Goal: Navigation & Orientation: Find specific page/section

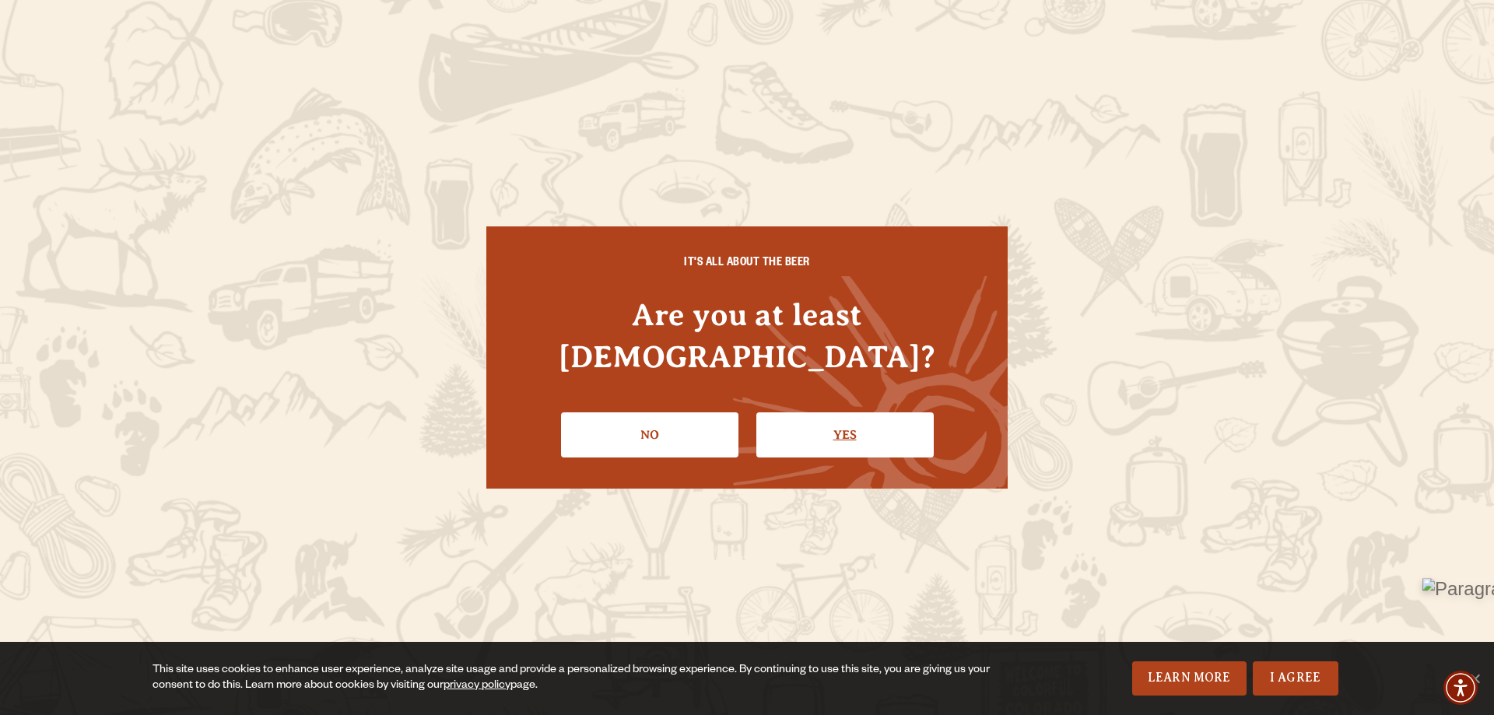
click at [835, 423] on link "Yes" at bounding box center [844, 434] width 177 height 45
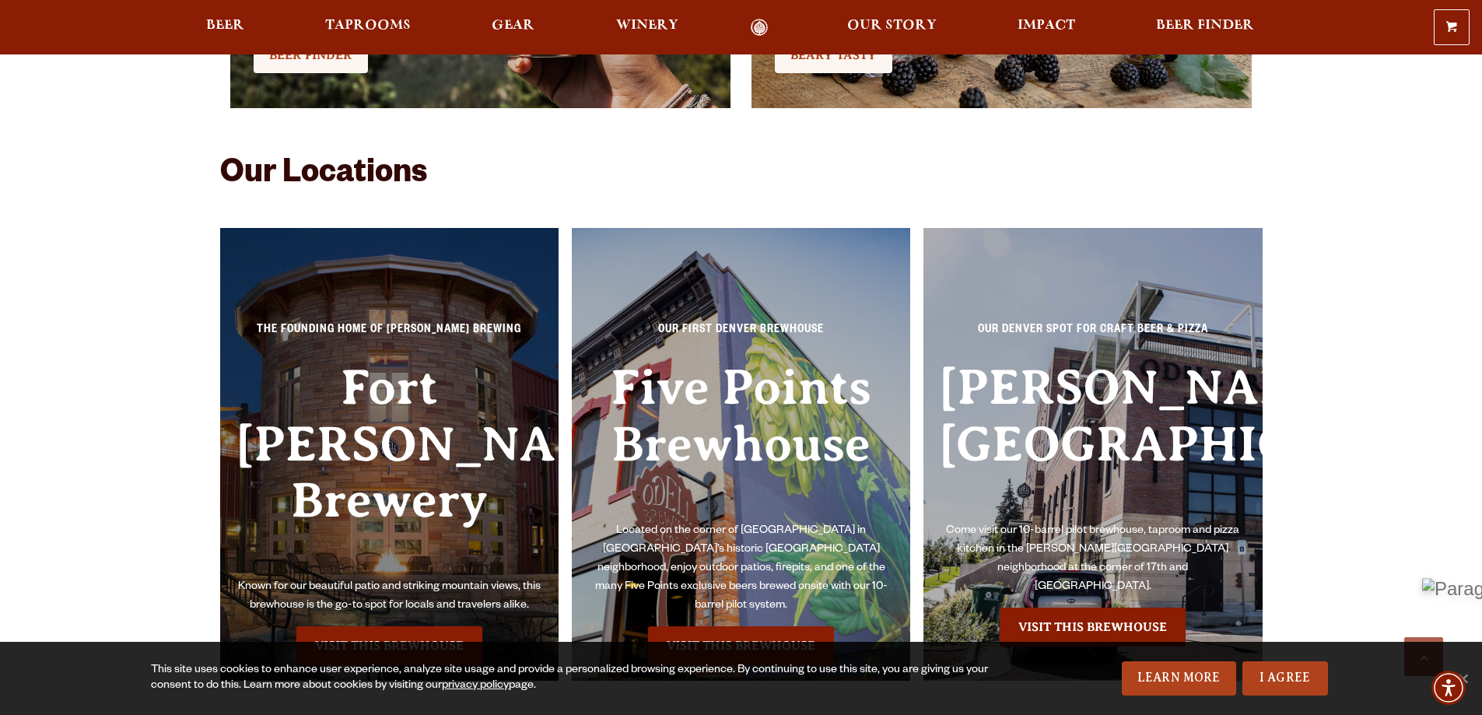
scroll to position [3578, 0]
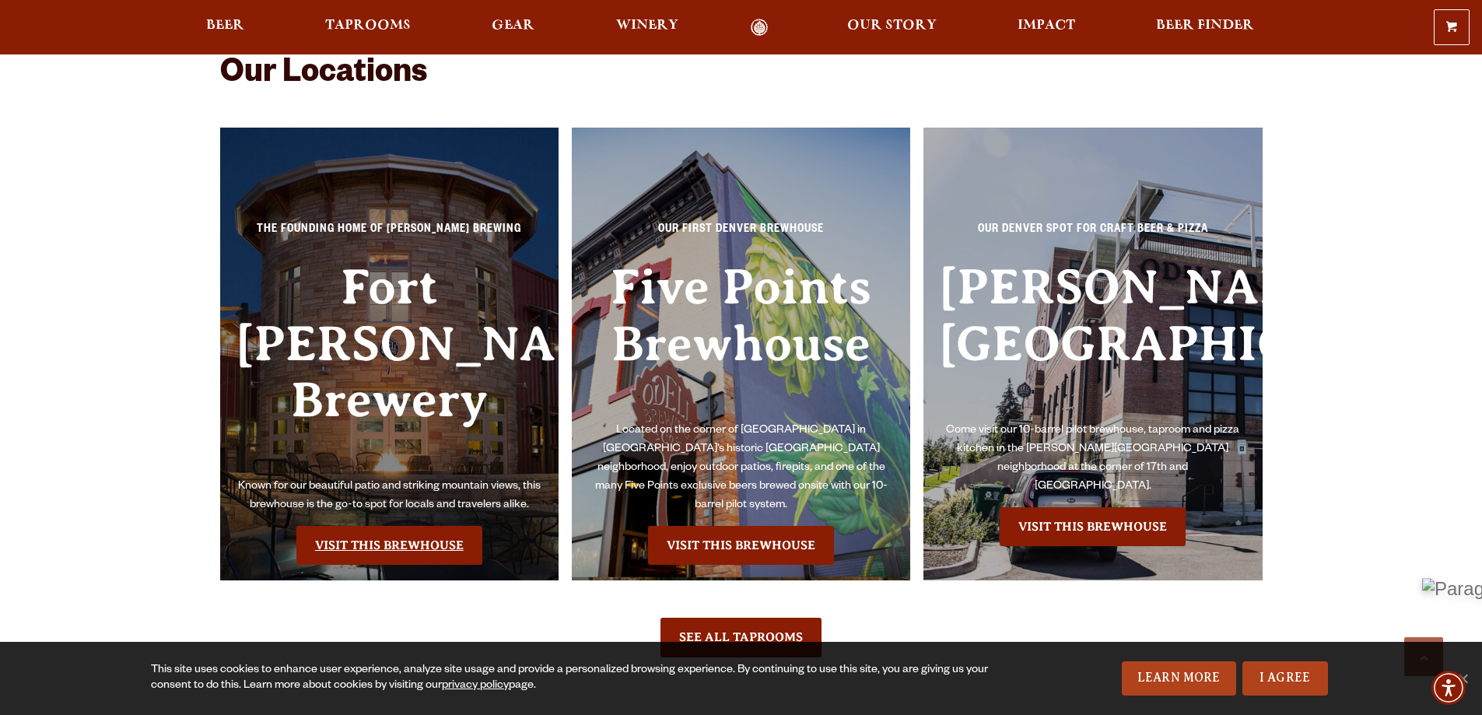
click at [380, 526] on link "Visit this Brewhouse" at bounding box center [389, 545] width 186 height 39
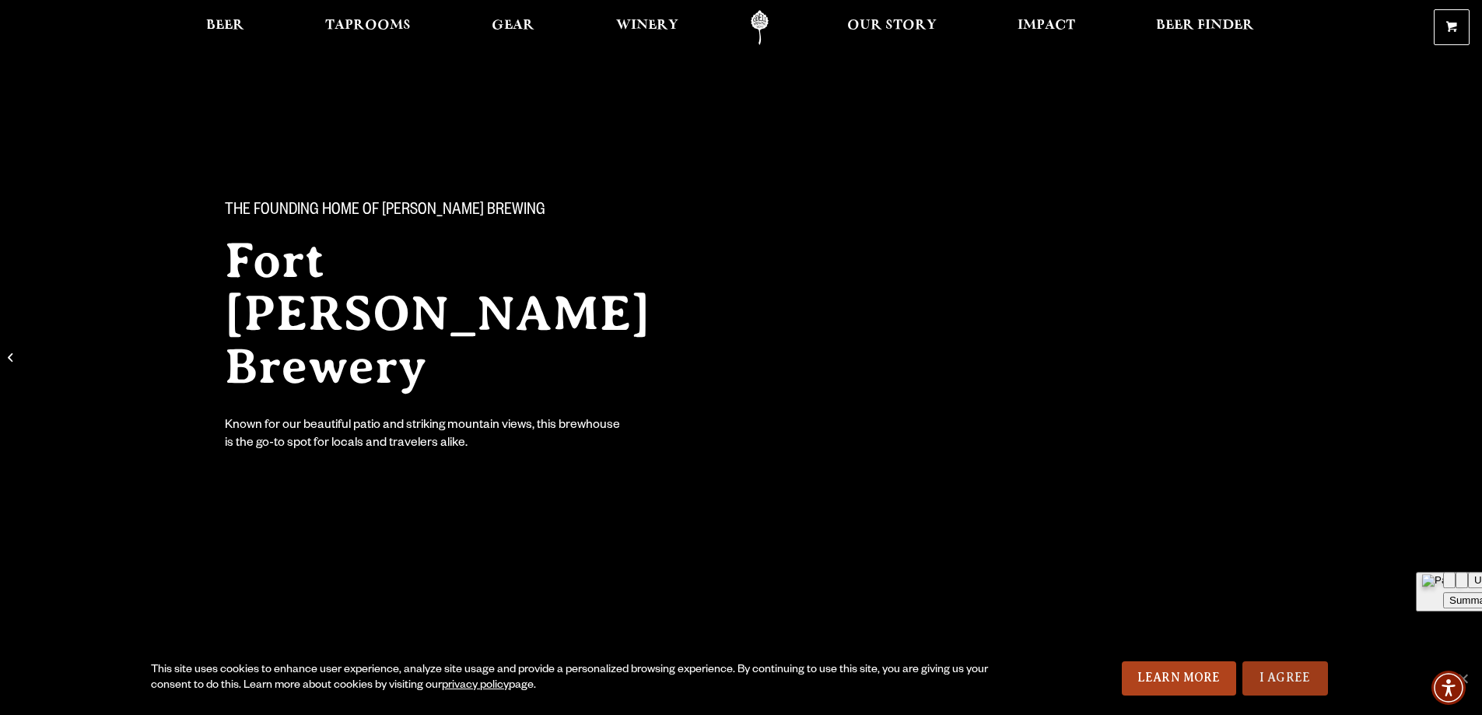
click at [1284, 678] on link "I Agree" at bounding box center [1285, 678] width 86 height 34
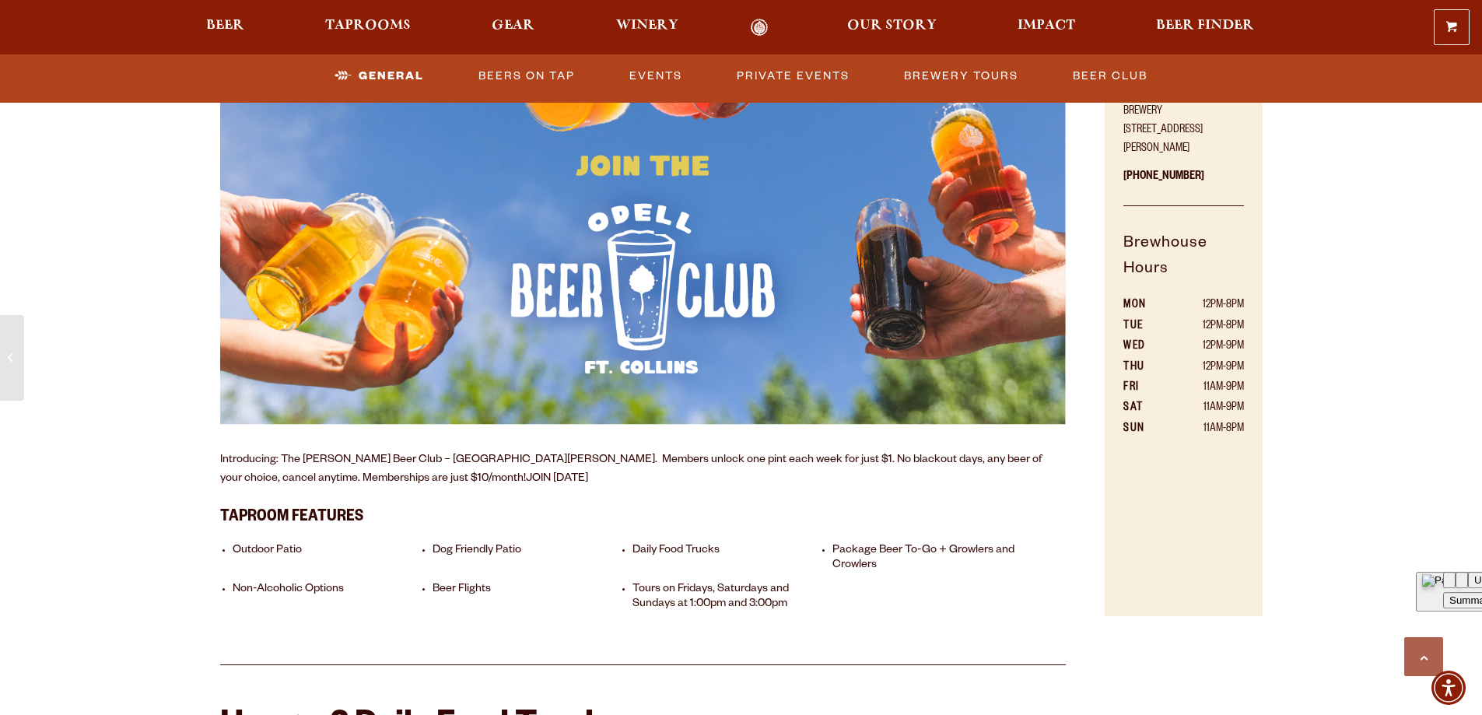
scroll to position [1011, 0]
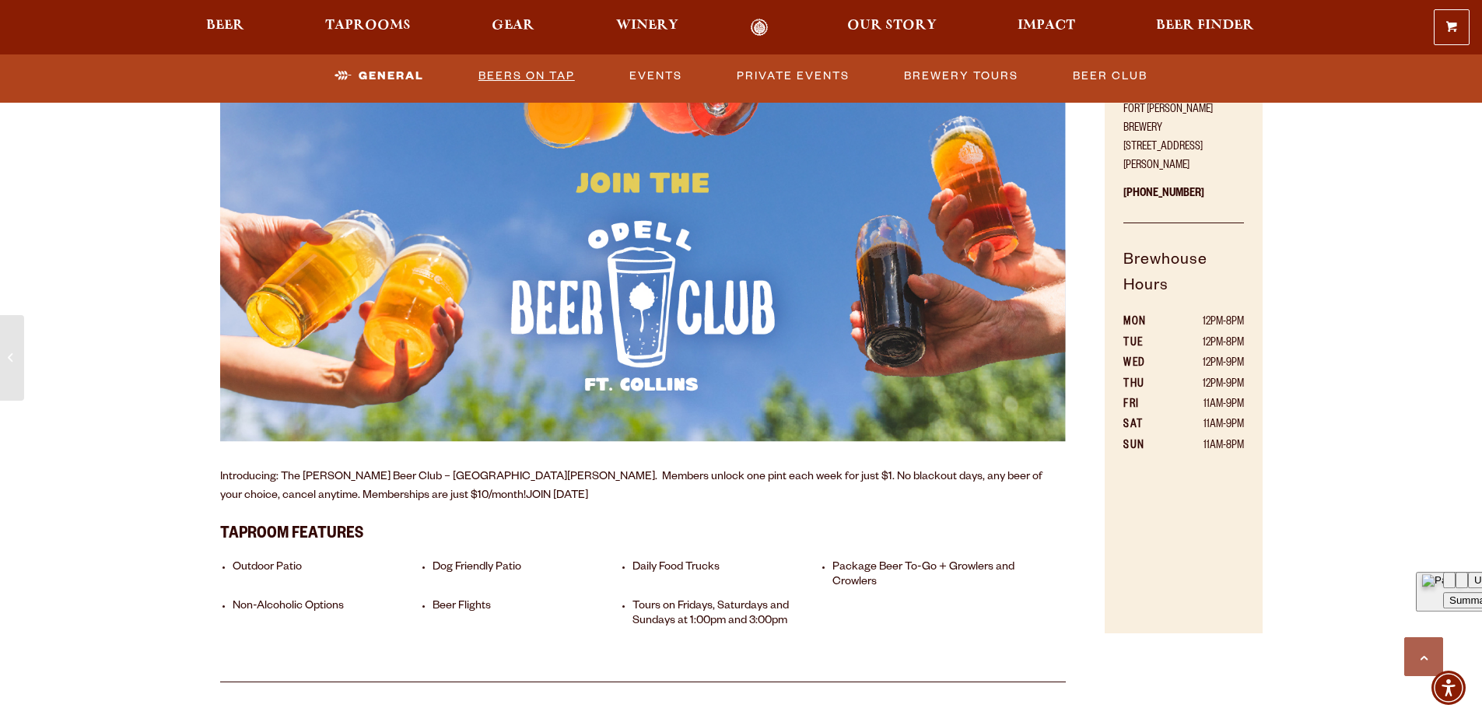
click at [518, 78] on link "Beers on Tap" at bounding box center [526, 76] width 109 height 36
click at [534, 72] on link "Beers on Tap" at bounding box center [513, 76] width 137 height 36
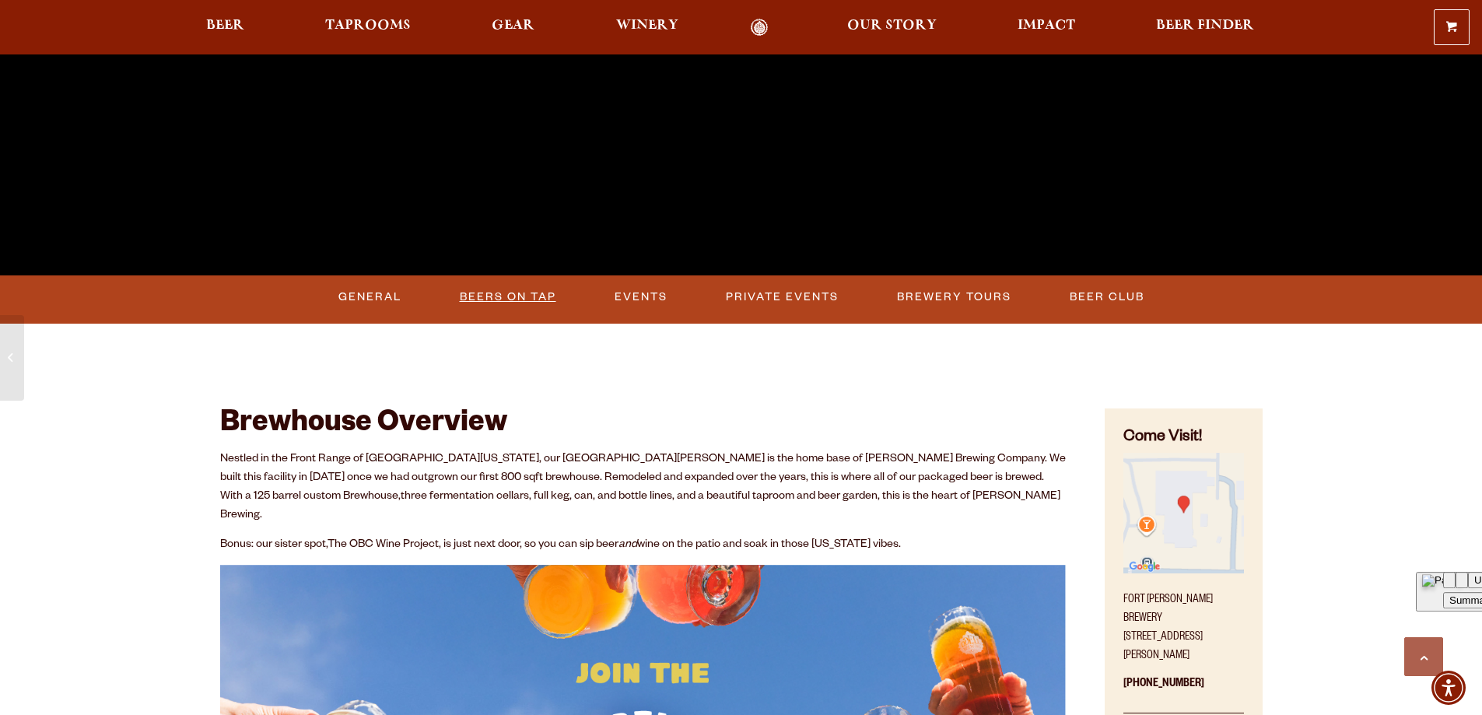
scroll to position [545, 0]
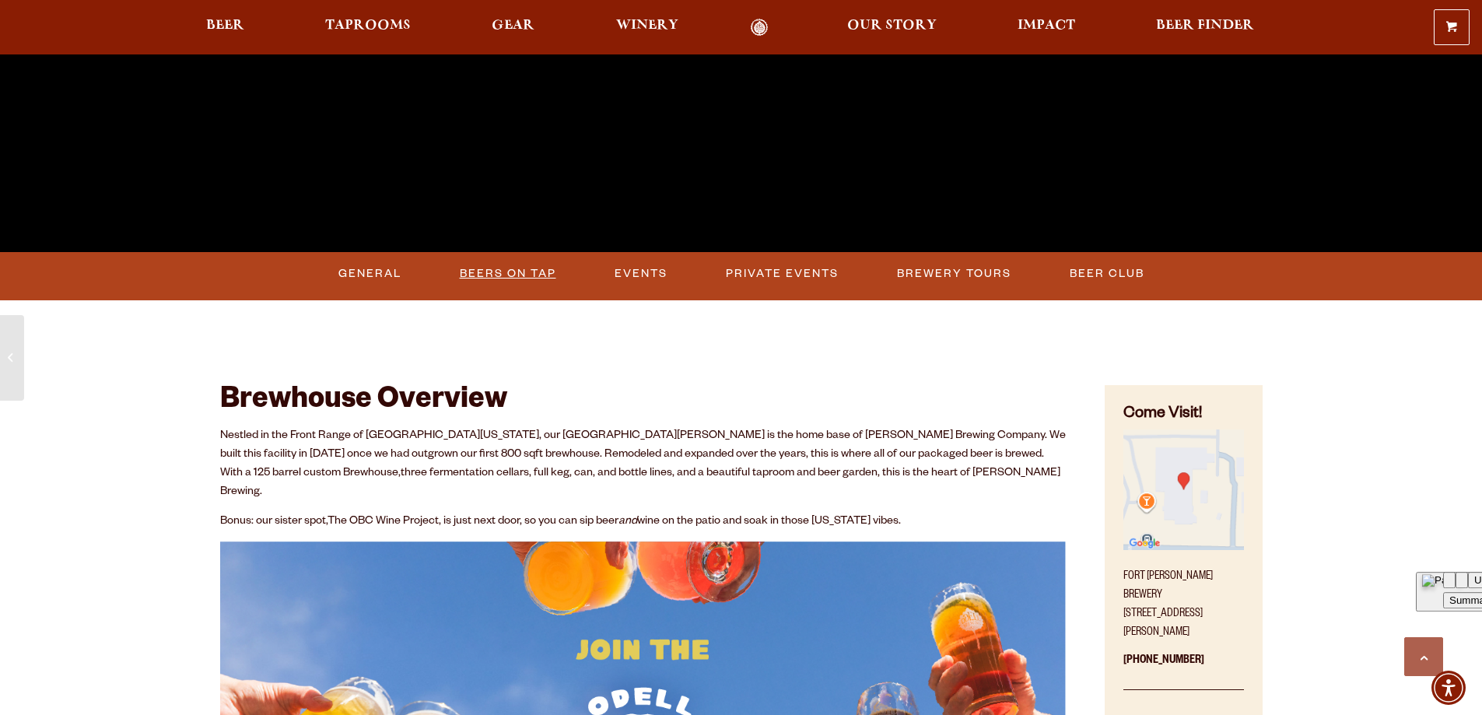
click at [515, 264] on link "Beers on Tap" at bounding box center [508, 274] width 109 height 36
click at [353, 270] on link "General" at bounding box center [364, 274] width 75 height 36
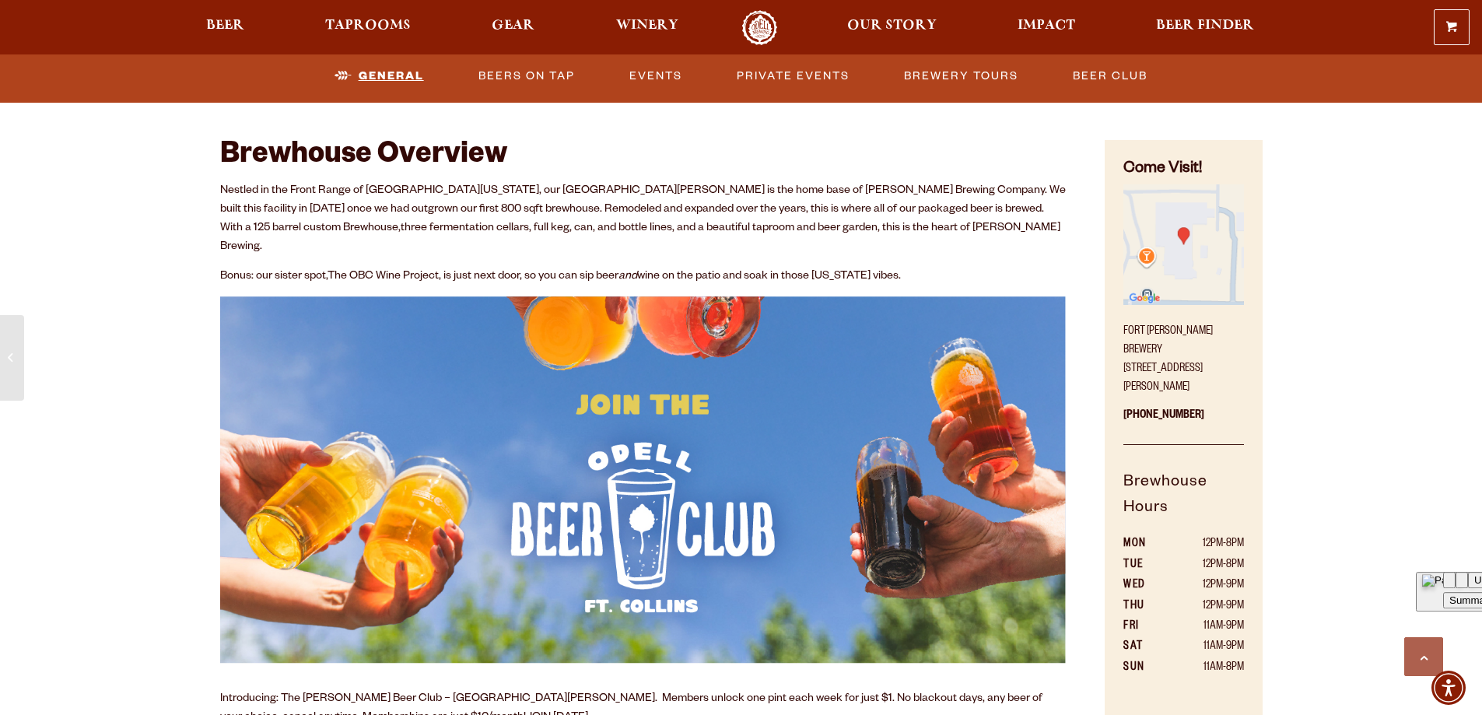
scroll to position [793, 0]
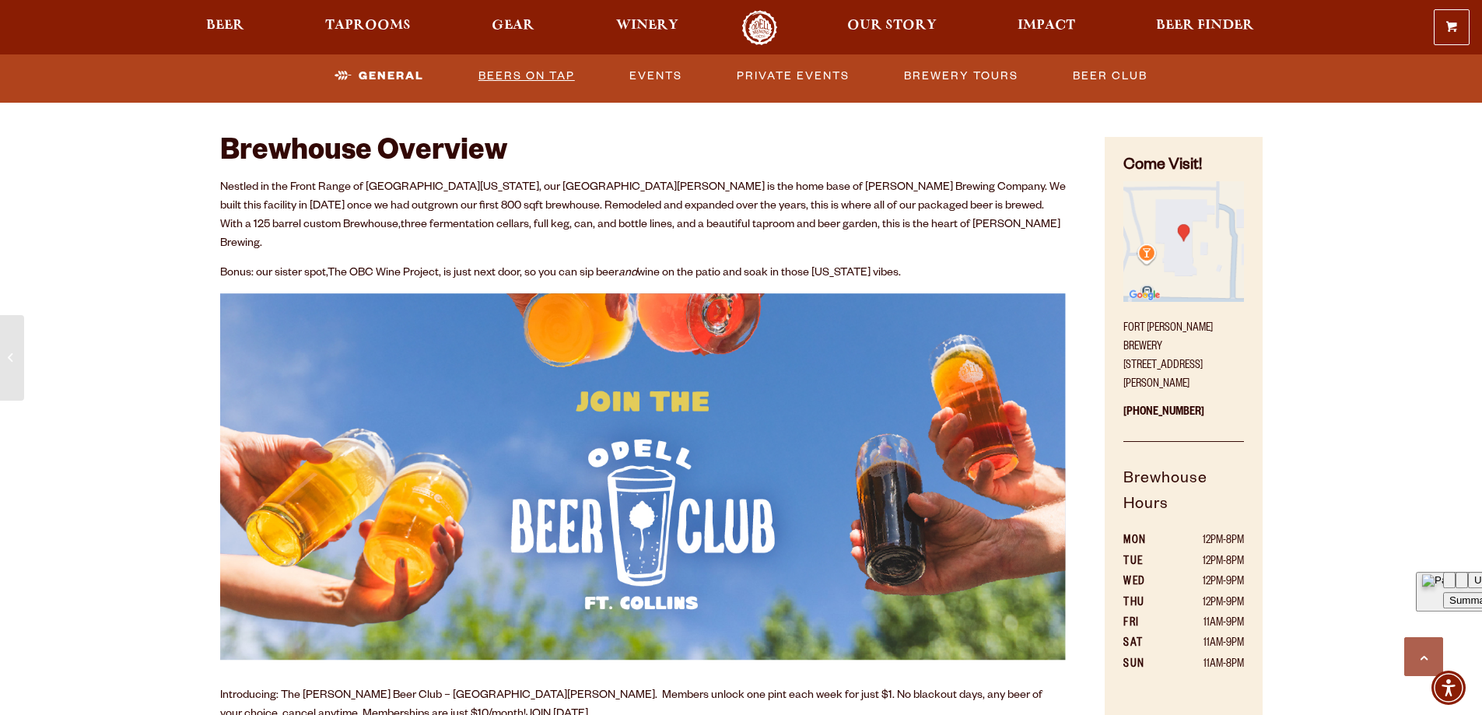
click at [510, 70] on link "Beers on Tap" at bounding box center [526, 76] width 109 height 36
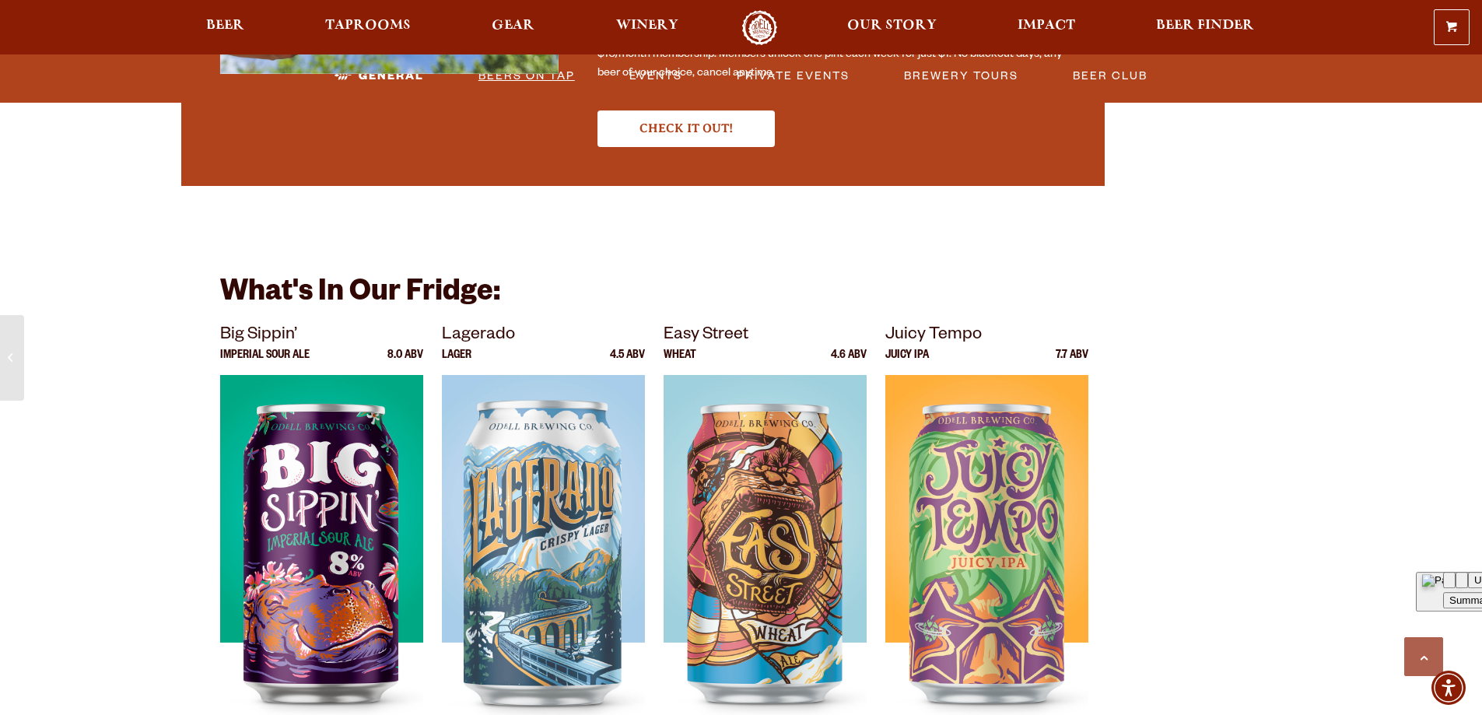
scroll to position [2893, 0]
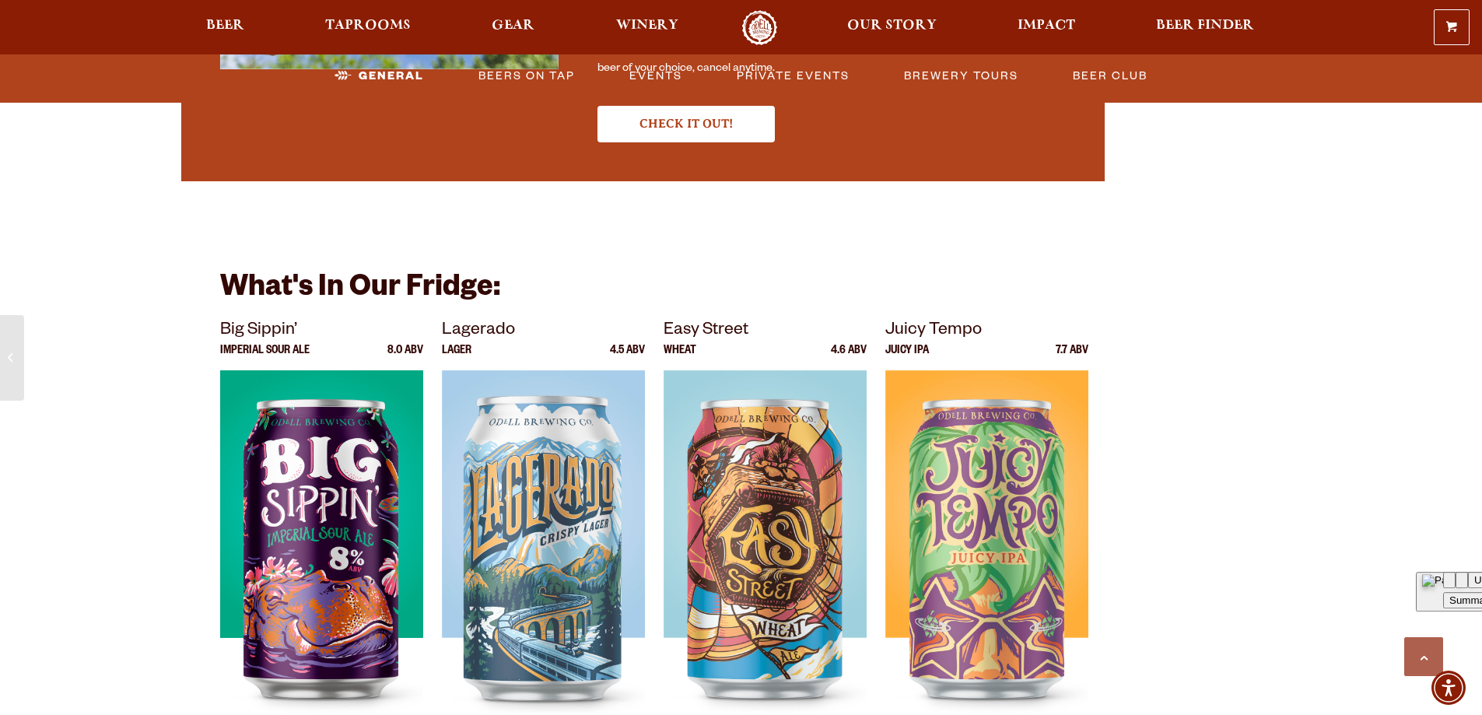
drag, startPoint x: 1263, startPoint y: 584, endPoint x: 1135, endPoint y: 534, distance: 137.2
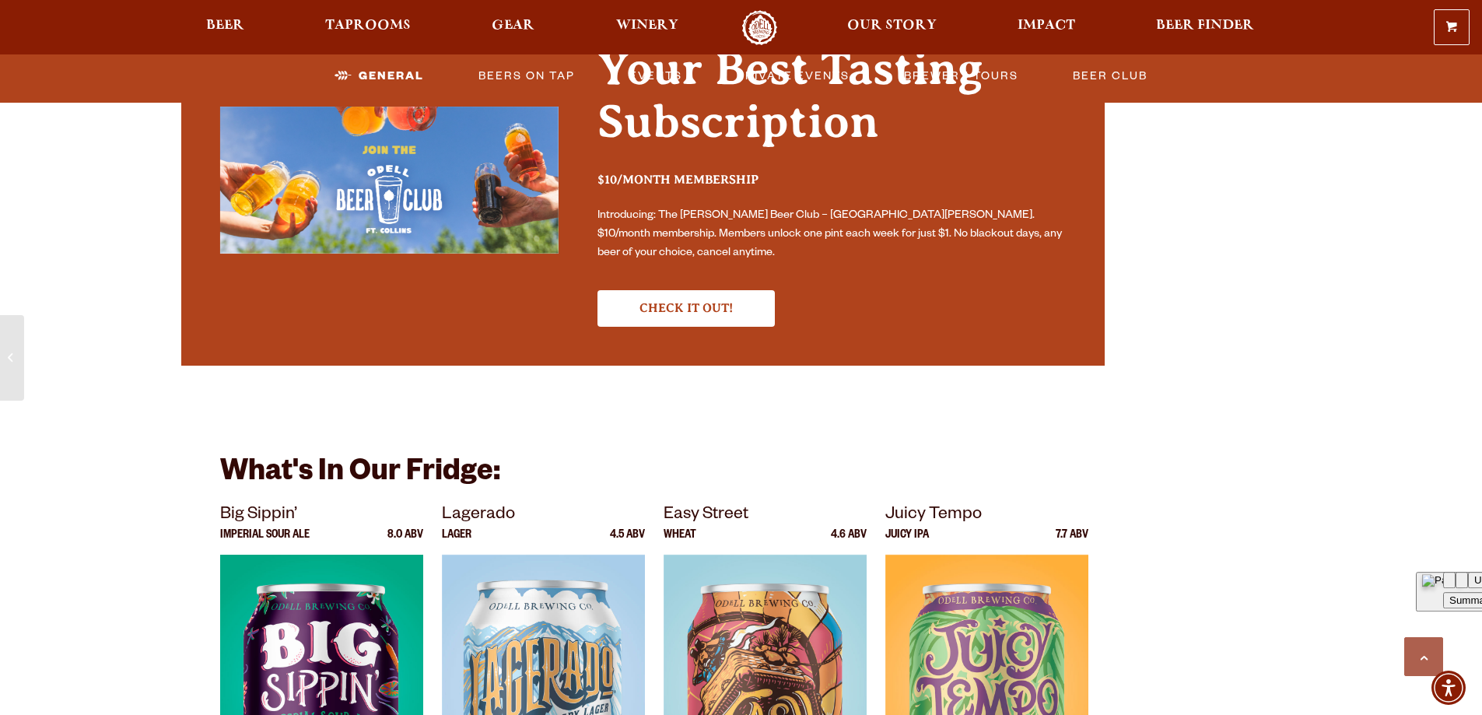
scroll to position [2504, 0]
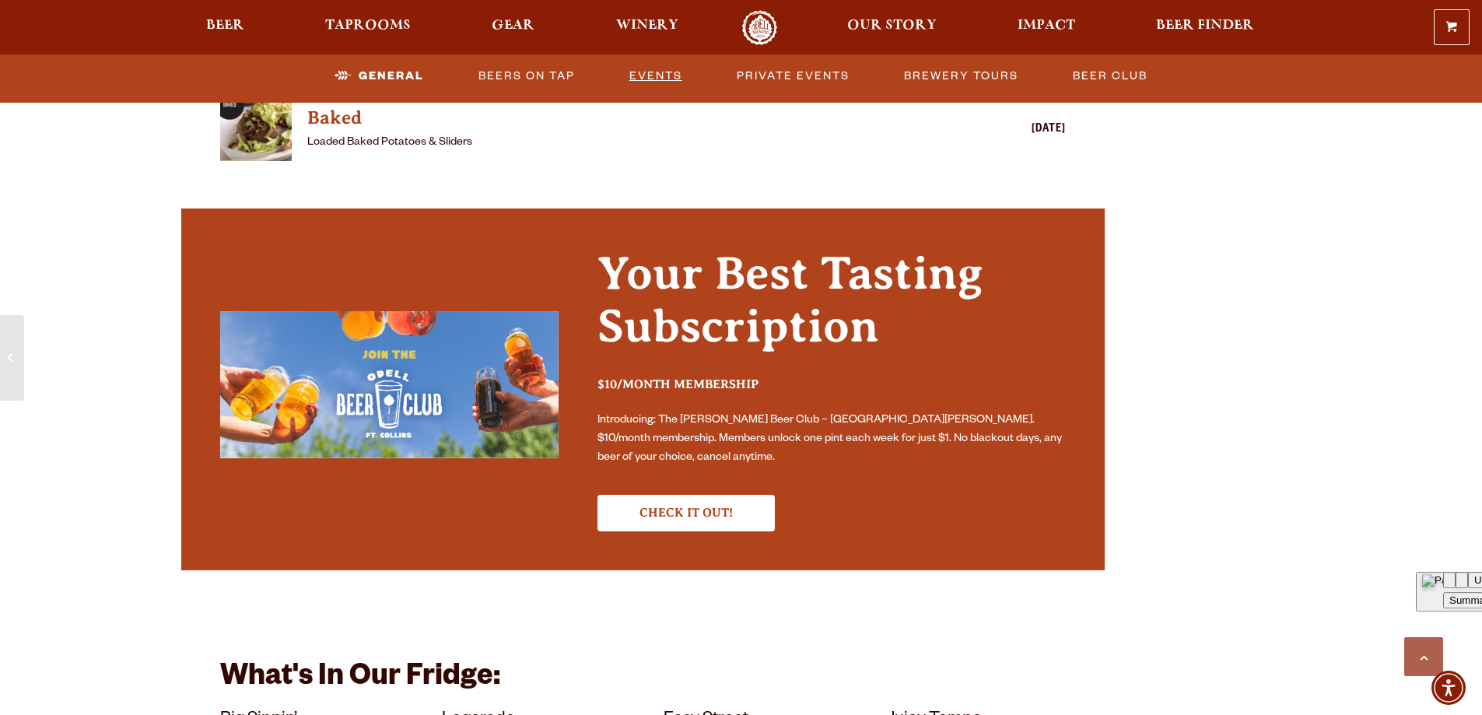
click at [647, 78] on link "Events" at bounding box center [655, 76] width 65 height 36
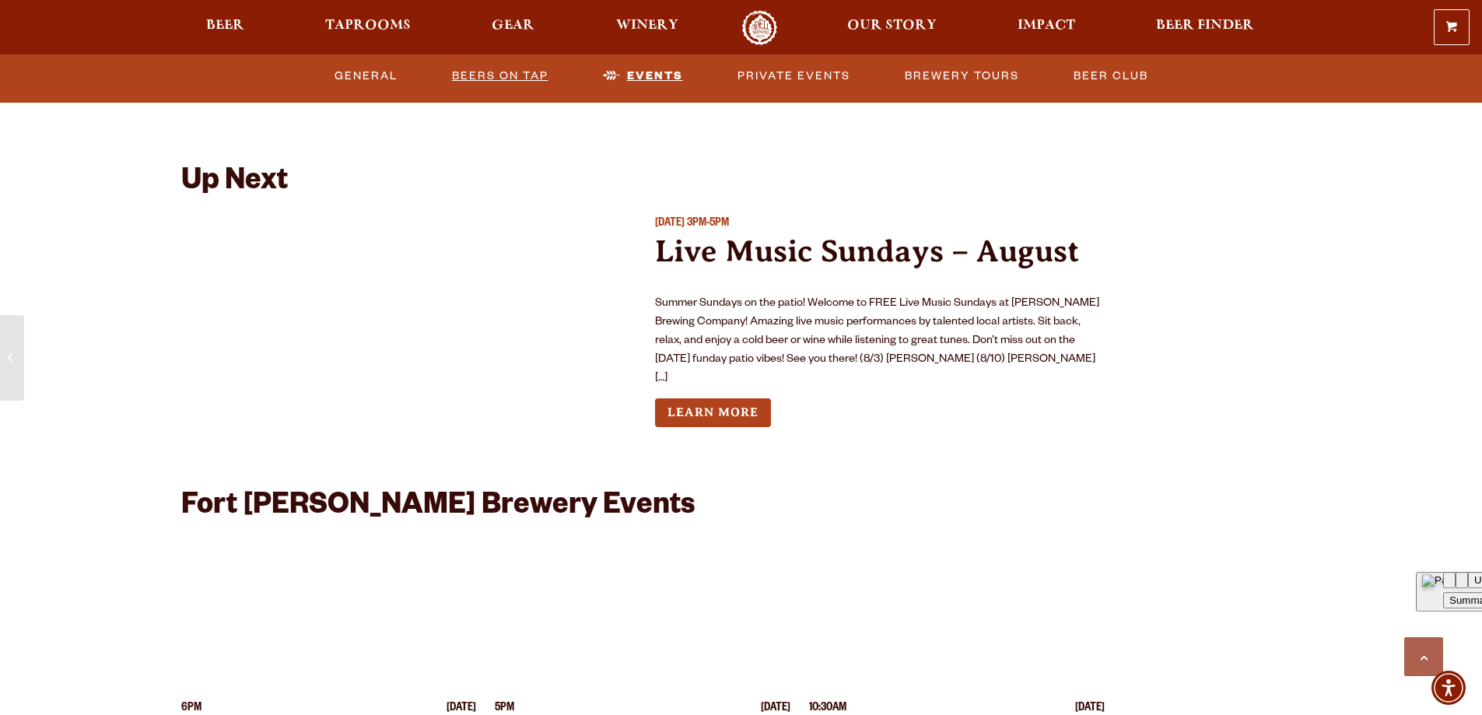
scroll to position [3574, 0]
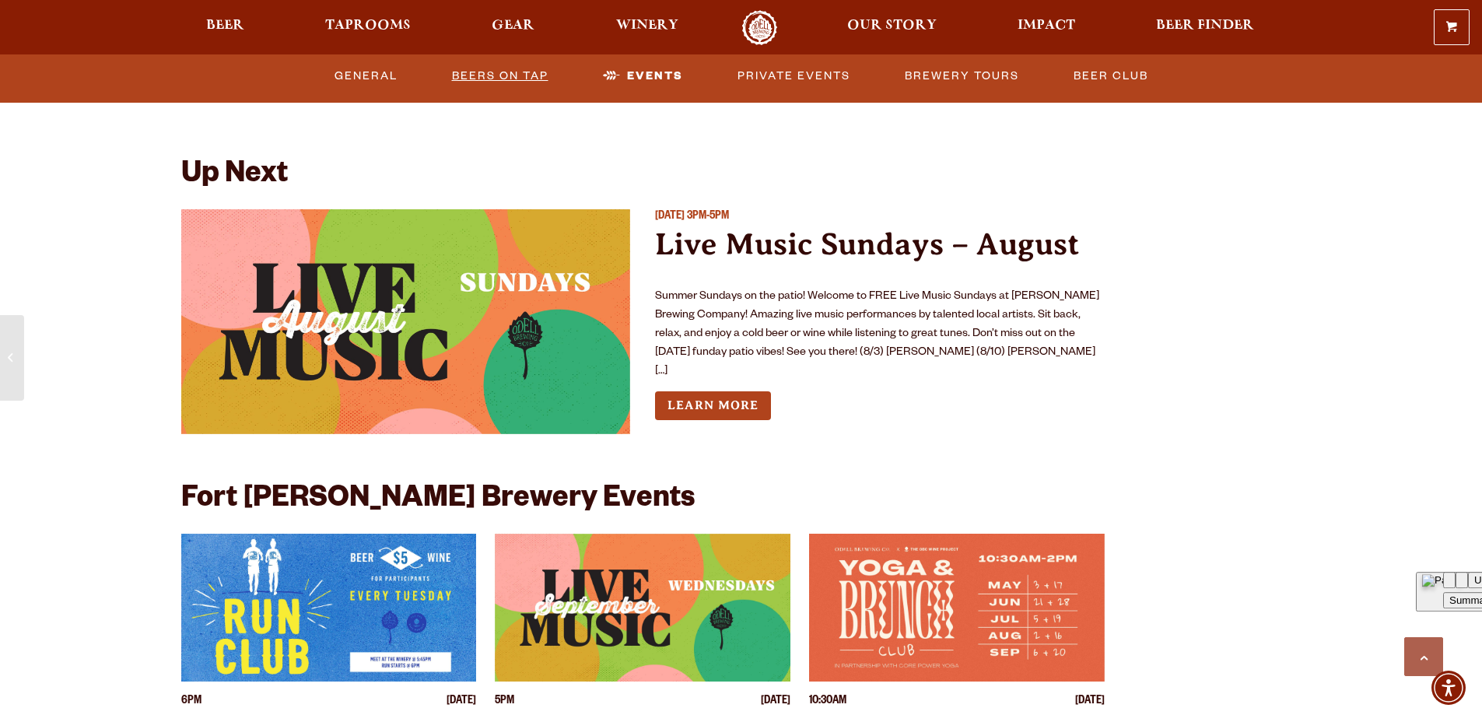
click at [519, 78] on link "Beers on Tap" at bounding box center [500, 76] width 109 height 36
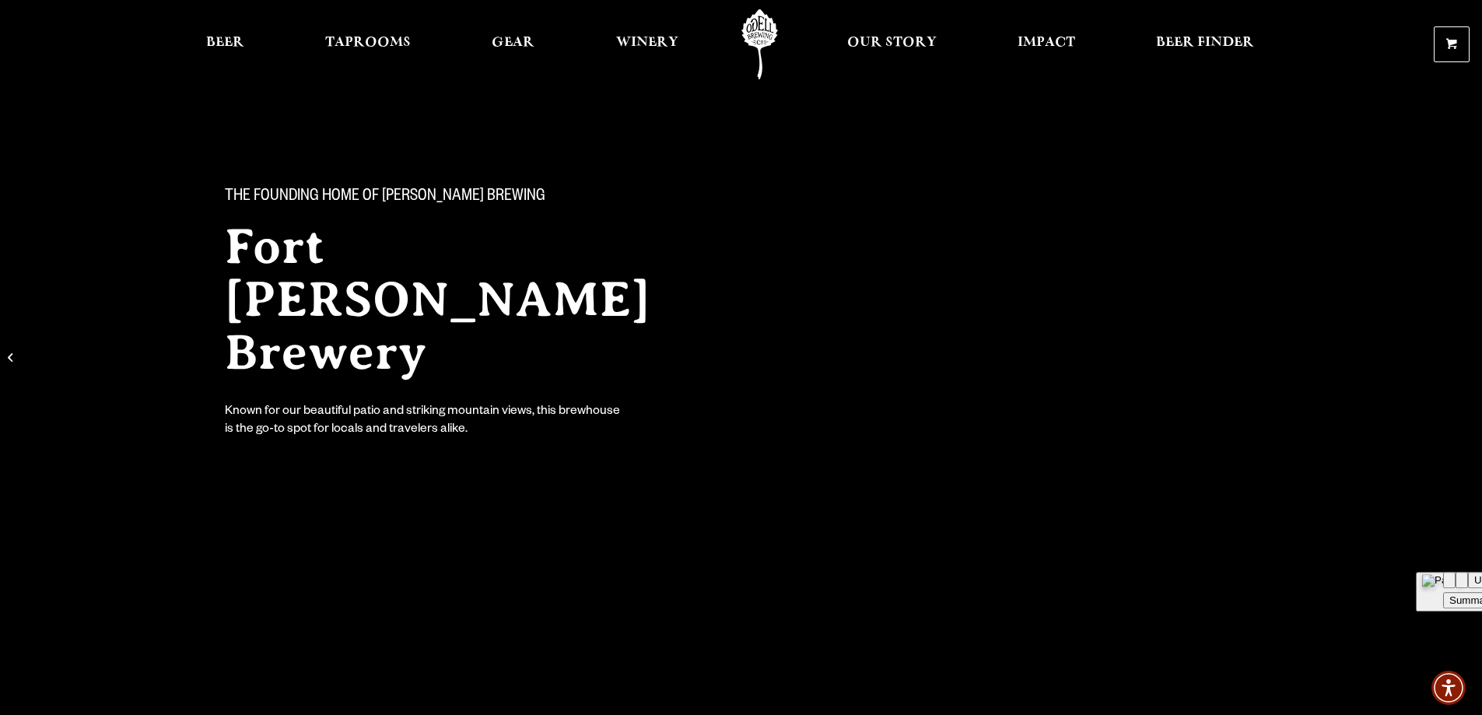
scroll to position [0, 0]
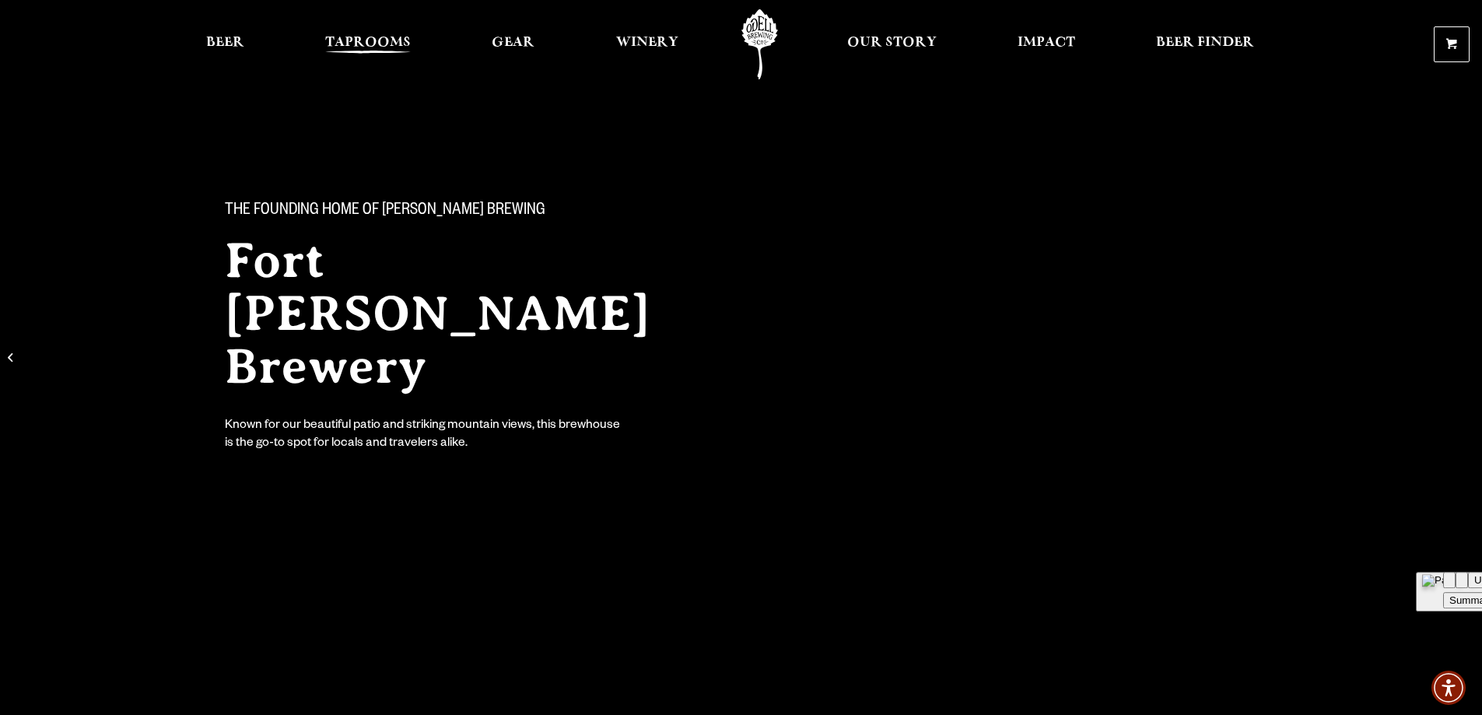
click at [353, 44] on span "Taprooms" at bounding box center [368, 43] width 86 height 12
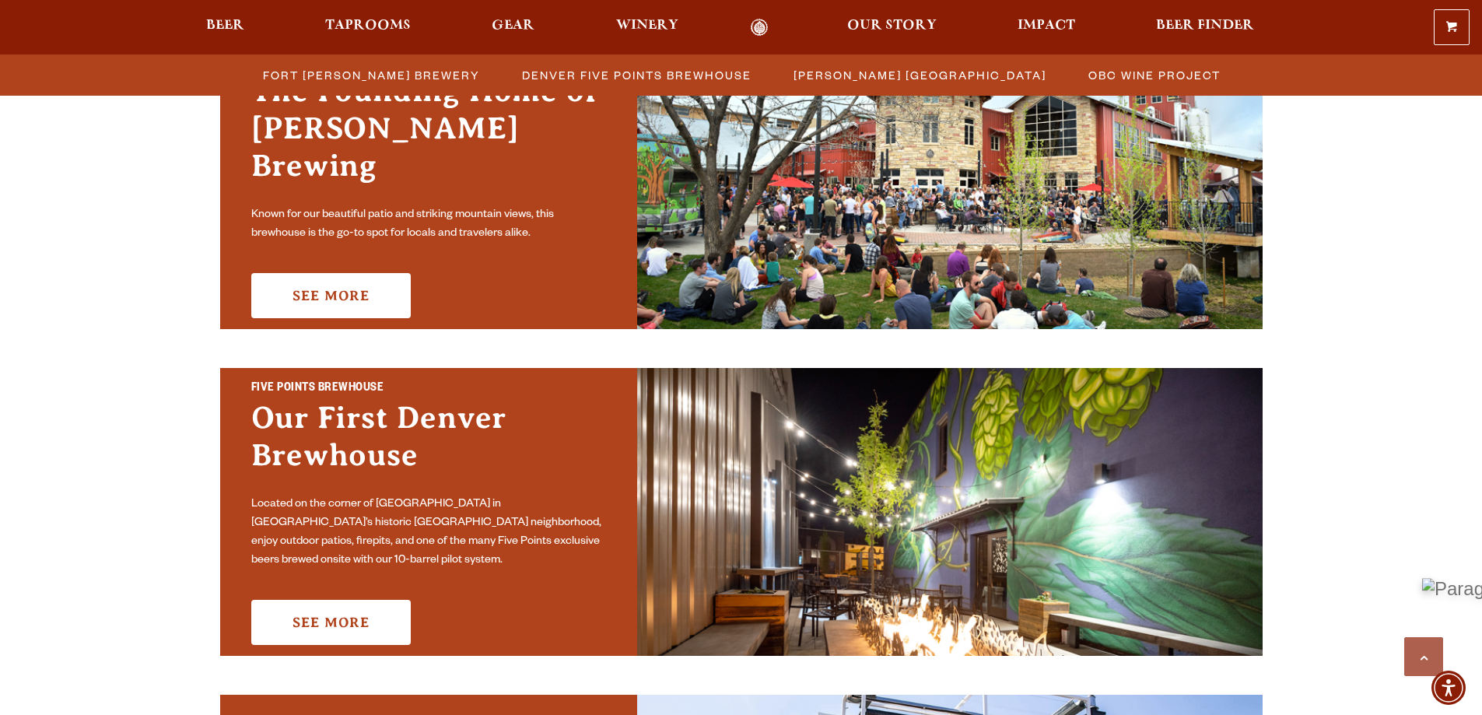
scroll to position [467, 0]
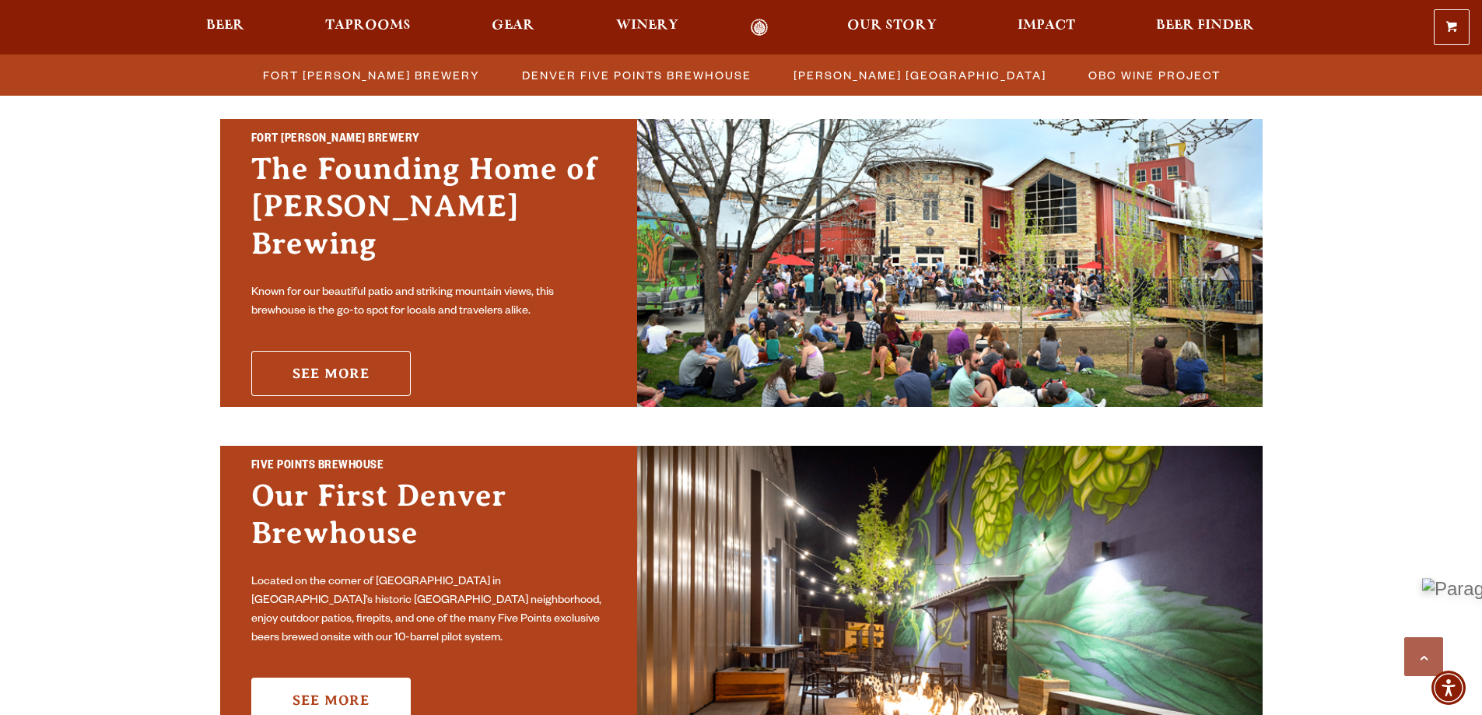
click at [327, 363] on link "See More" at bounding box center [330, 373] width 159 height 45
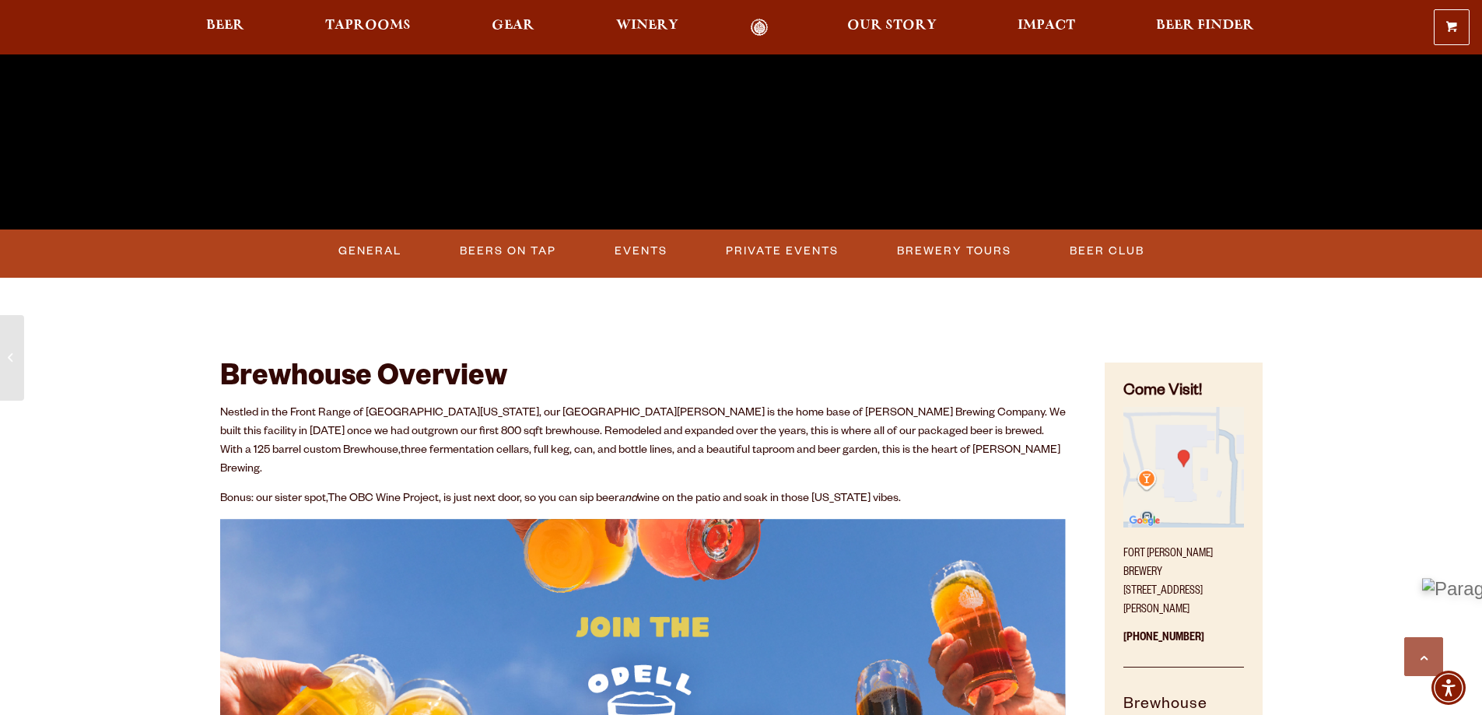
scroll to position [622, 0]
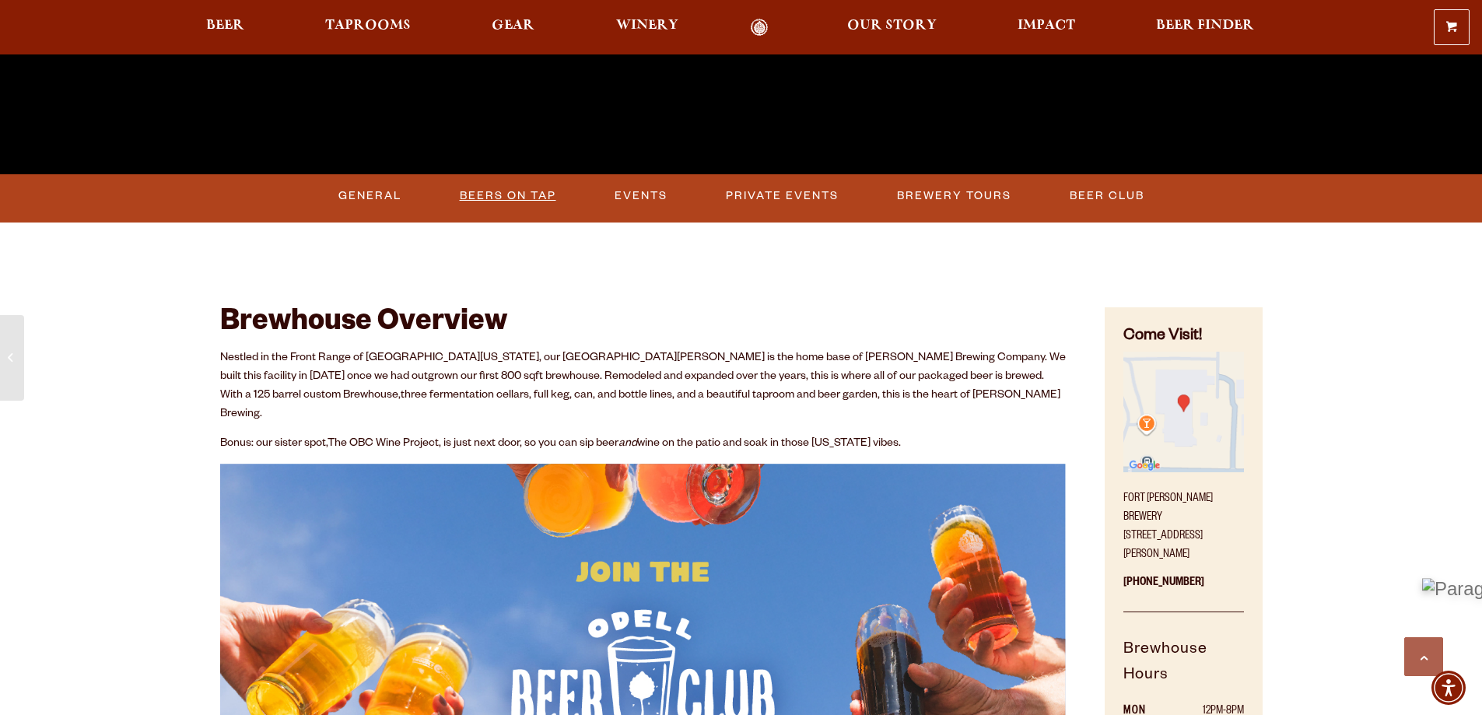
click at [500, 185] on link "Beers on Tap" at bounding box center [508, 196] width 109 height 36
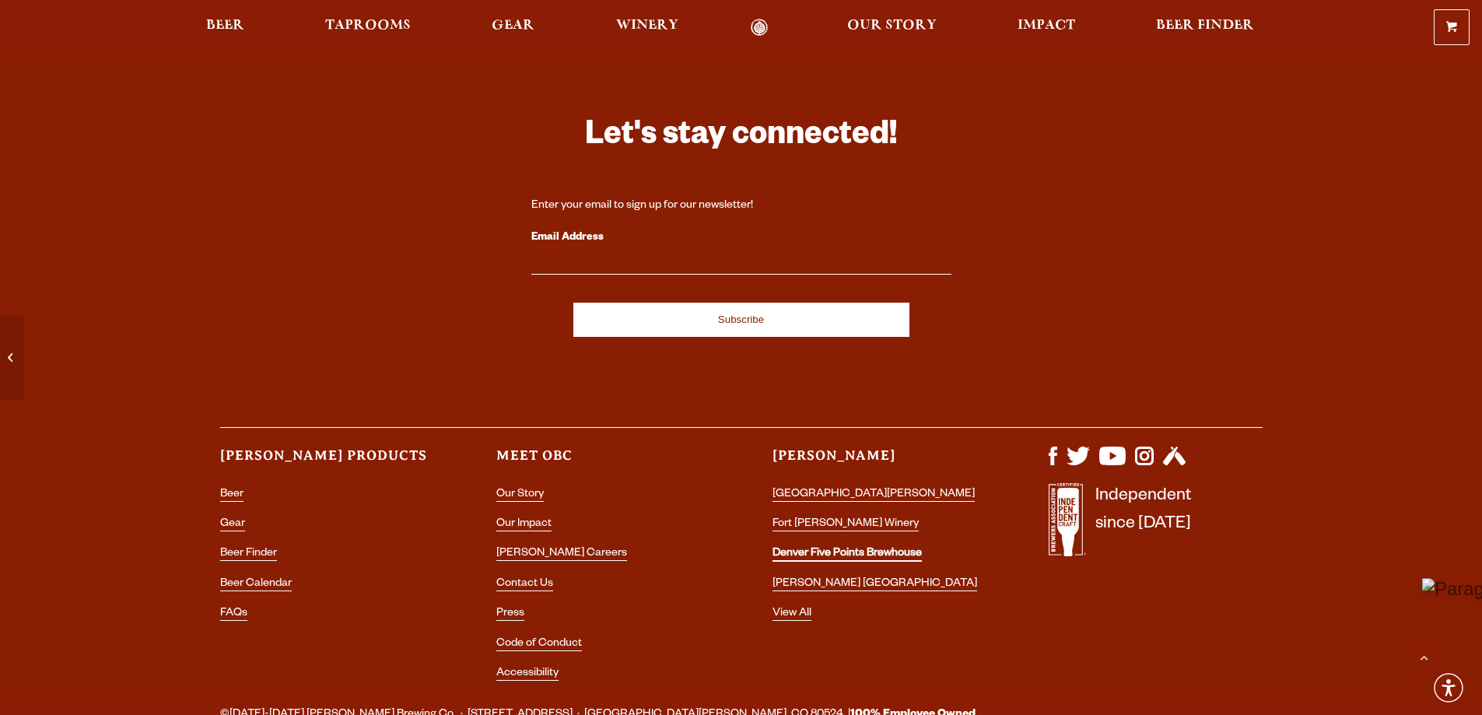
scroll to position [4512, 0]
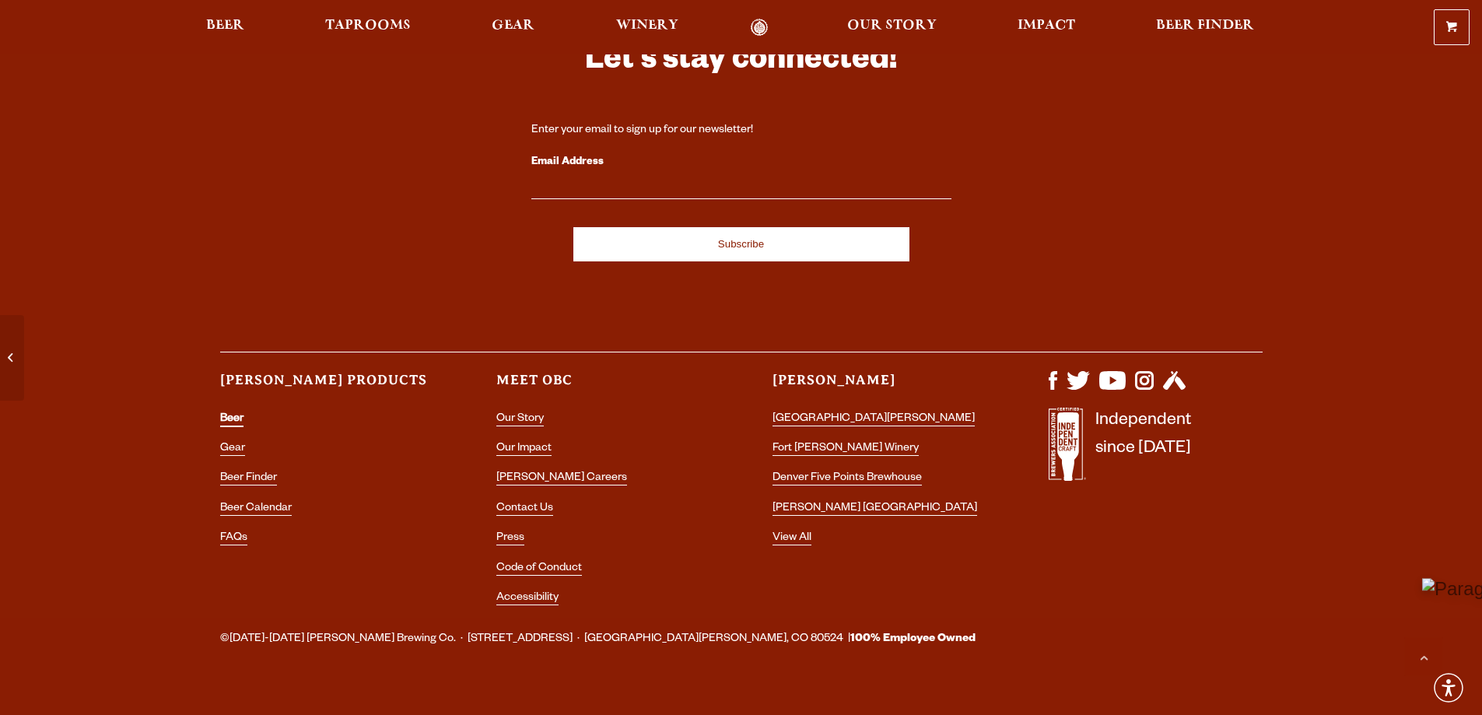
click at [237, 413] on link "Beer" at bounding box center [231, 420] width 23 height 14
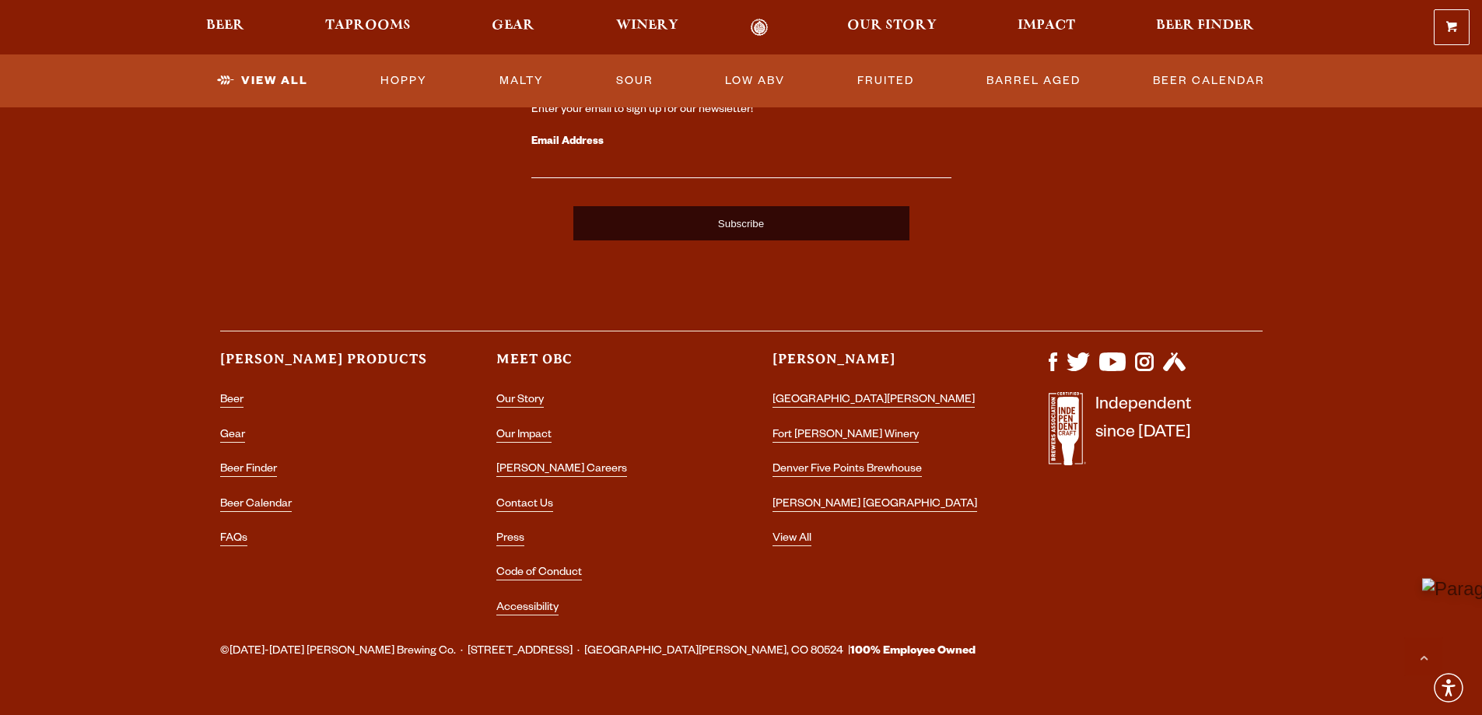
scroll to position [3890, 0]
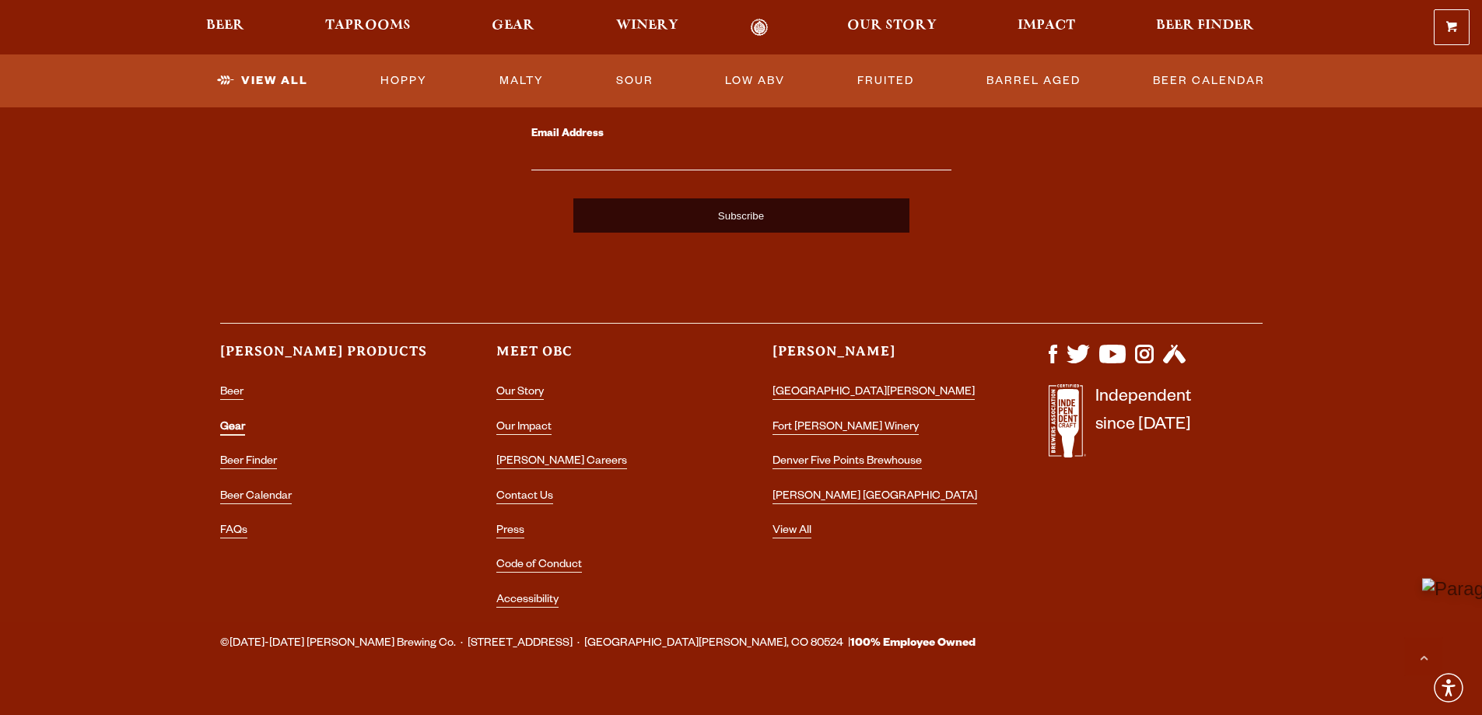
click at [235, 422] on link "Gear" at bounding box center [232, 429] width 25 height 14
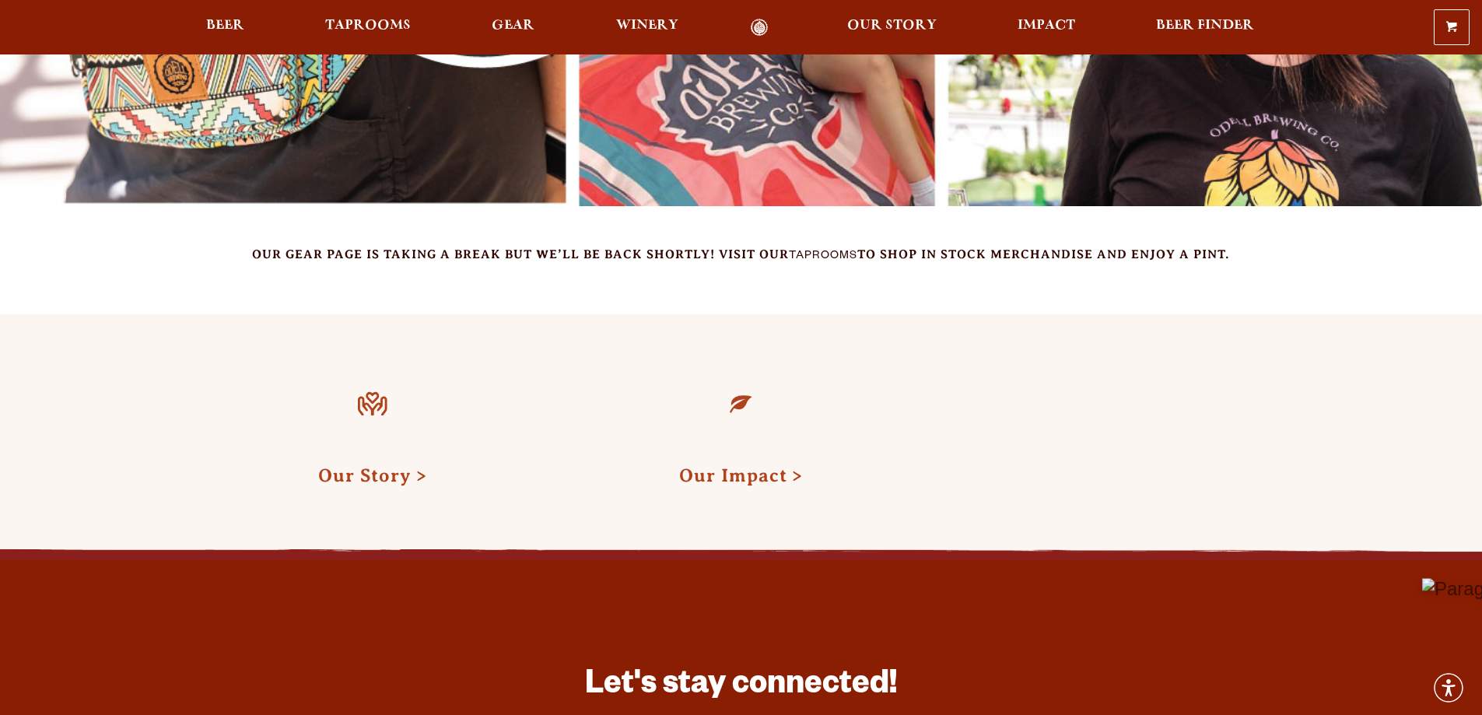
scroll to position [311, 0]
